Goal: Register for event/course

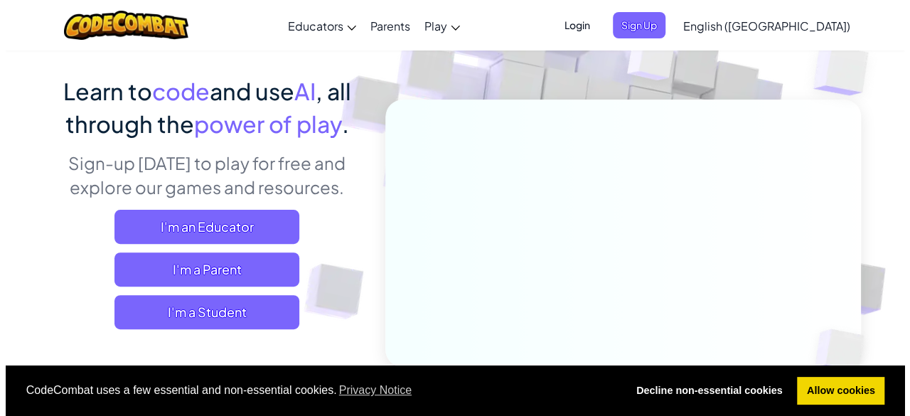
scroll to position [98, 0]
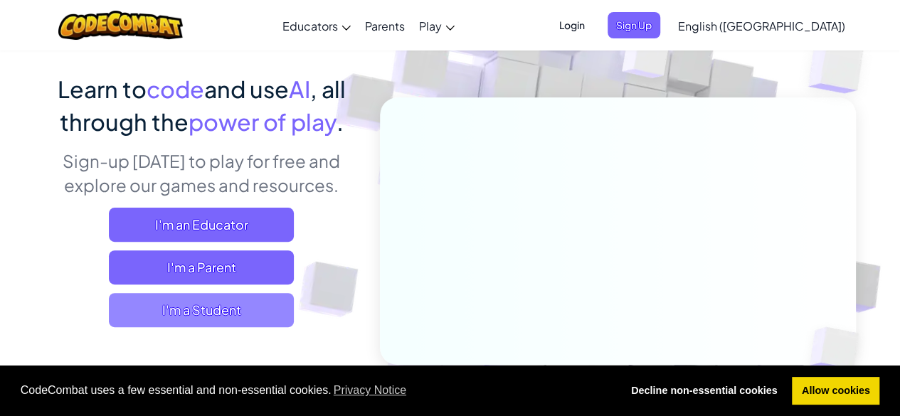
click at [240, 312] on span "I'm a Student" at bounding box center [201, 310] width 185 height 34
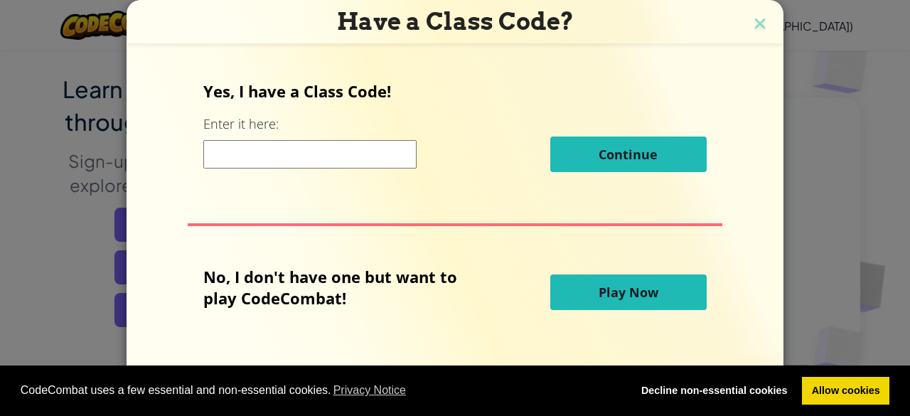
click at [353, 151] on input at bounding box center [309, 154] width 213 height 28
click at [660, 300] on button "Play Now" at bounding box center [629, 293] width 156 height 36
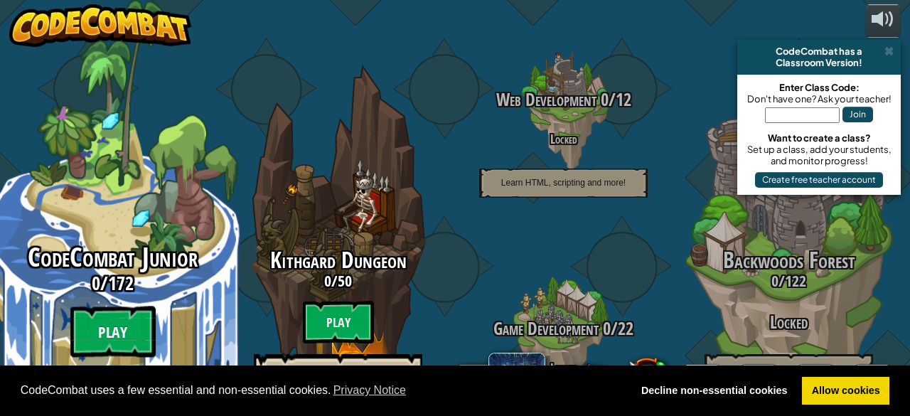
click at [124, 307] on btn "Play" at bounding box center [112, 332] width 85 height 51
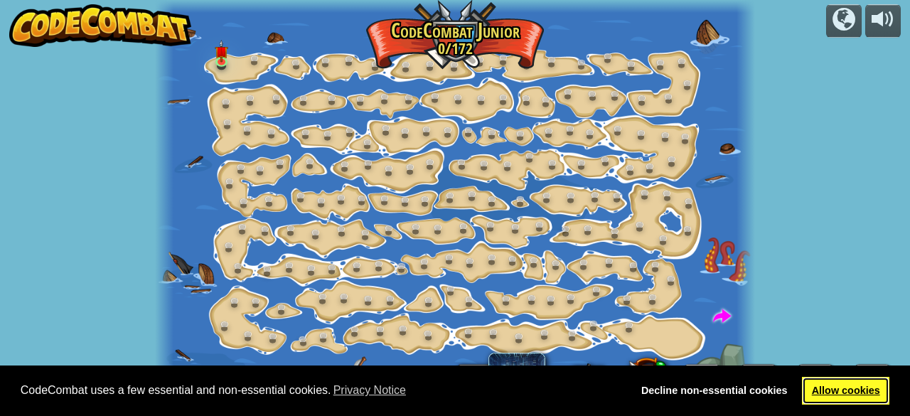
click at [861, 400] on link "Allow cookies" at bounding box center [845, 391] width 87 height 28
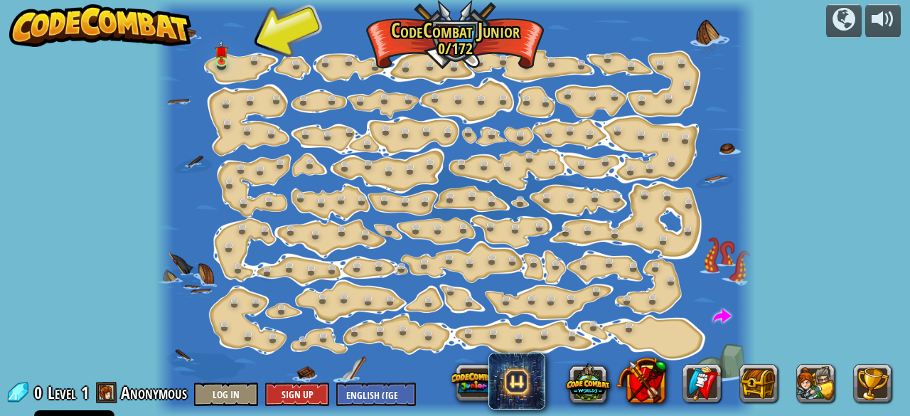
click at [861, 391] on link "Allow cookies" at bounding box center [845, 391] width 87 height 28
click at [227, 62] on link at bounding box center [225, 62] width 28 height 28
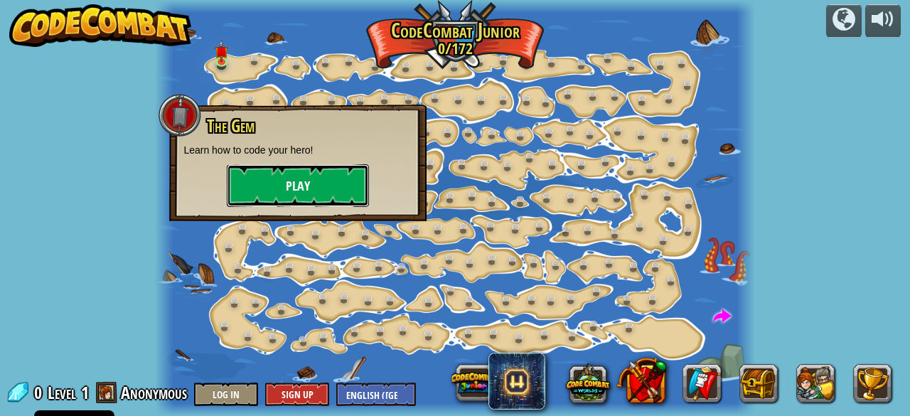
click at [314, 185] on button "Play" at bounding box center [298, 185] width 142 height 43
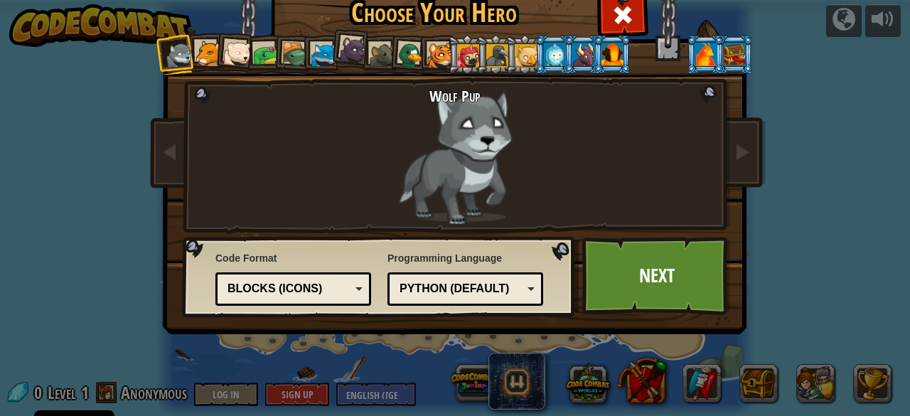
click at [458, 281] on div "Python (Default)" at bounding box center [461, 289] width 123 height 16
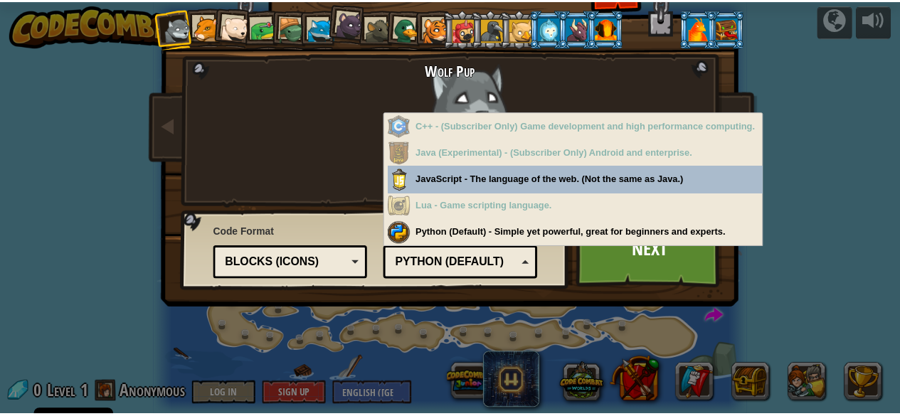
scroll to position [33, 0]
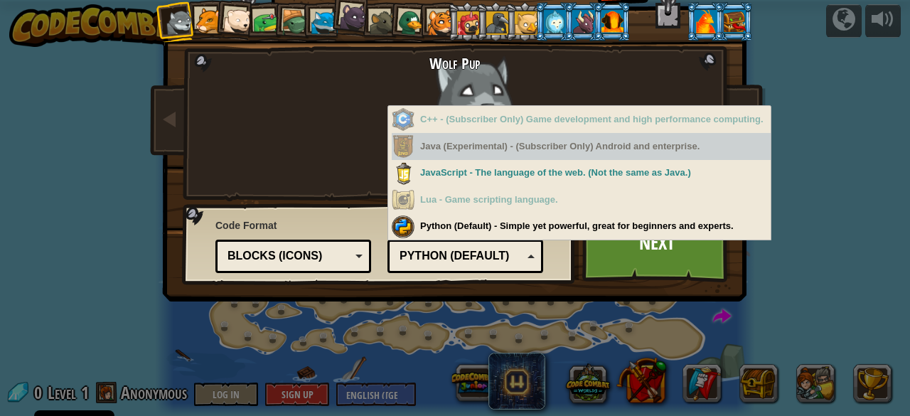
click at [525, 155] on div "Java (Experimental) - (Subscriber Only) Android and enterprise." at bounding box center [581, 147] width 379 height 28
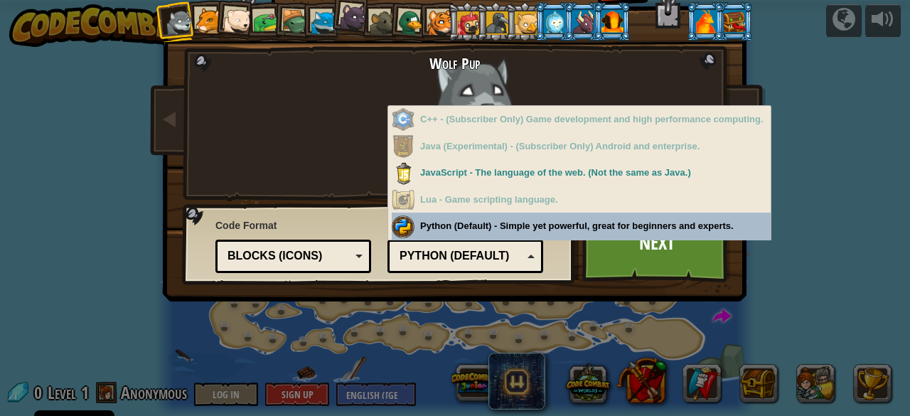
click at [285, 258] on div "Blocks (Icons)" at bounding box center [289, 256] width 123 height 16
